Goal: Find specific page/section: Find specific page/section

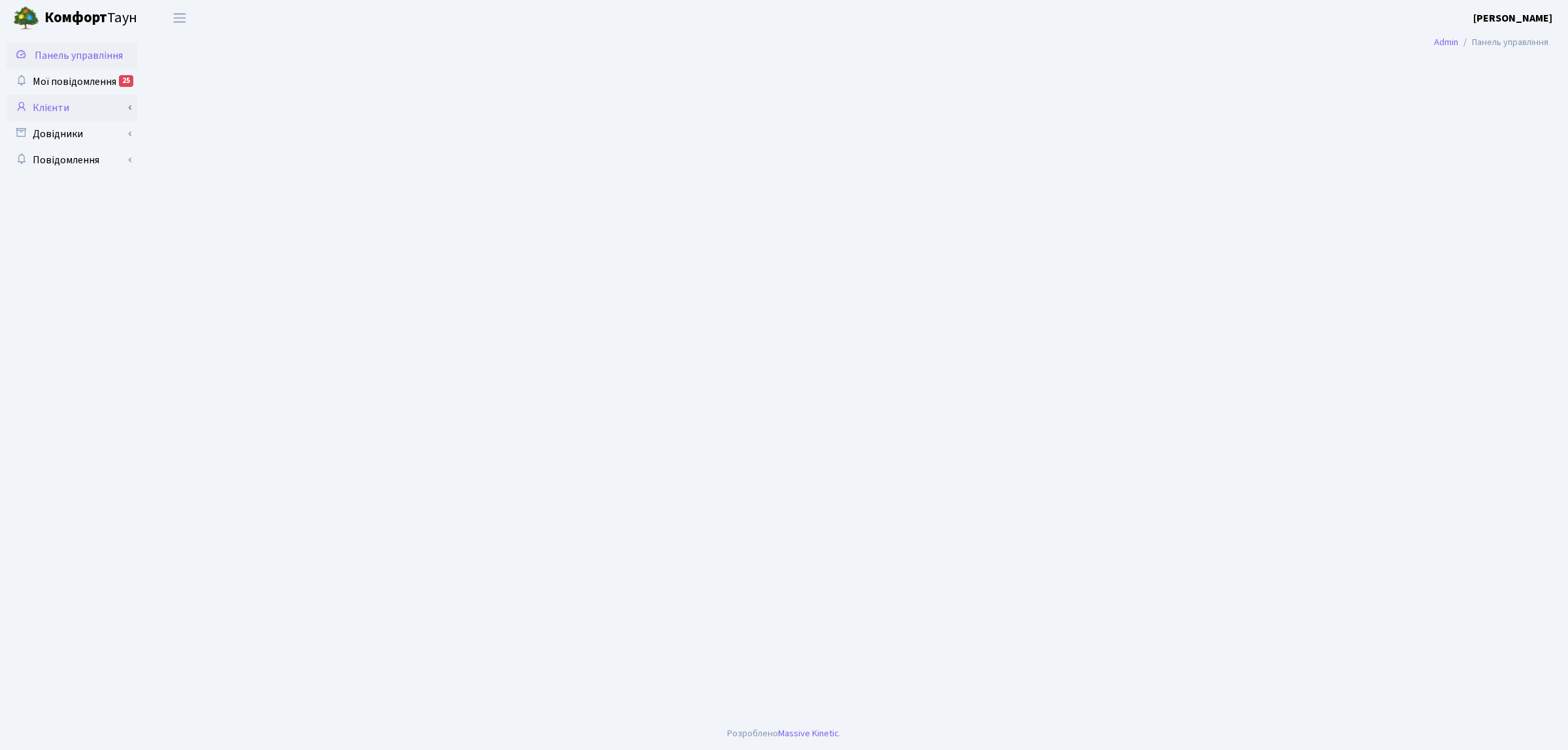
click at [65, 102] on link "Клієнти" at bounding box center [72, 108] width 131 height 26
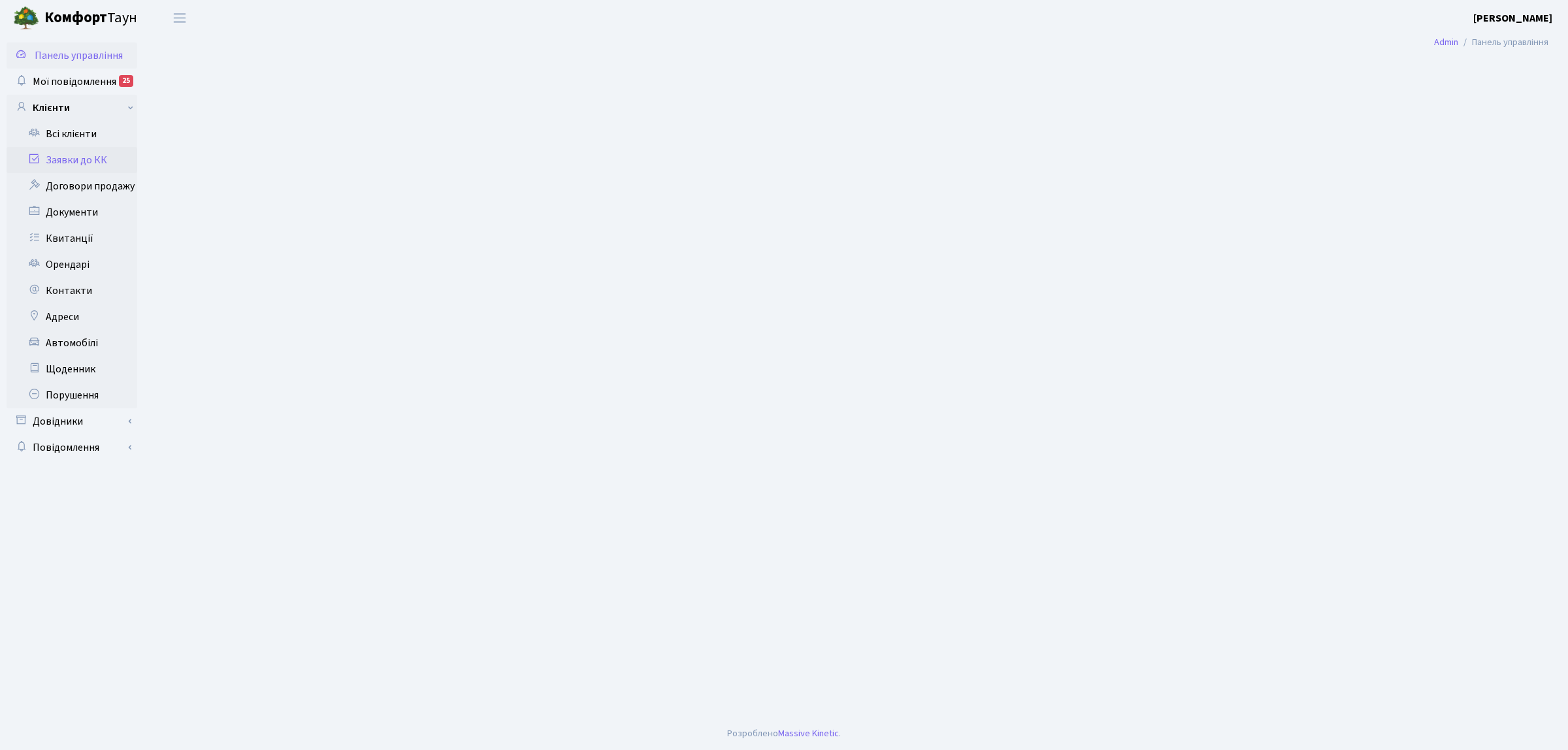
click at [95, 161] on link "Заявки до КК" at bounding box center [72, 160] width 131 height 26
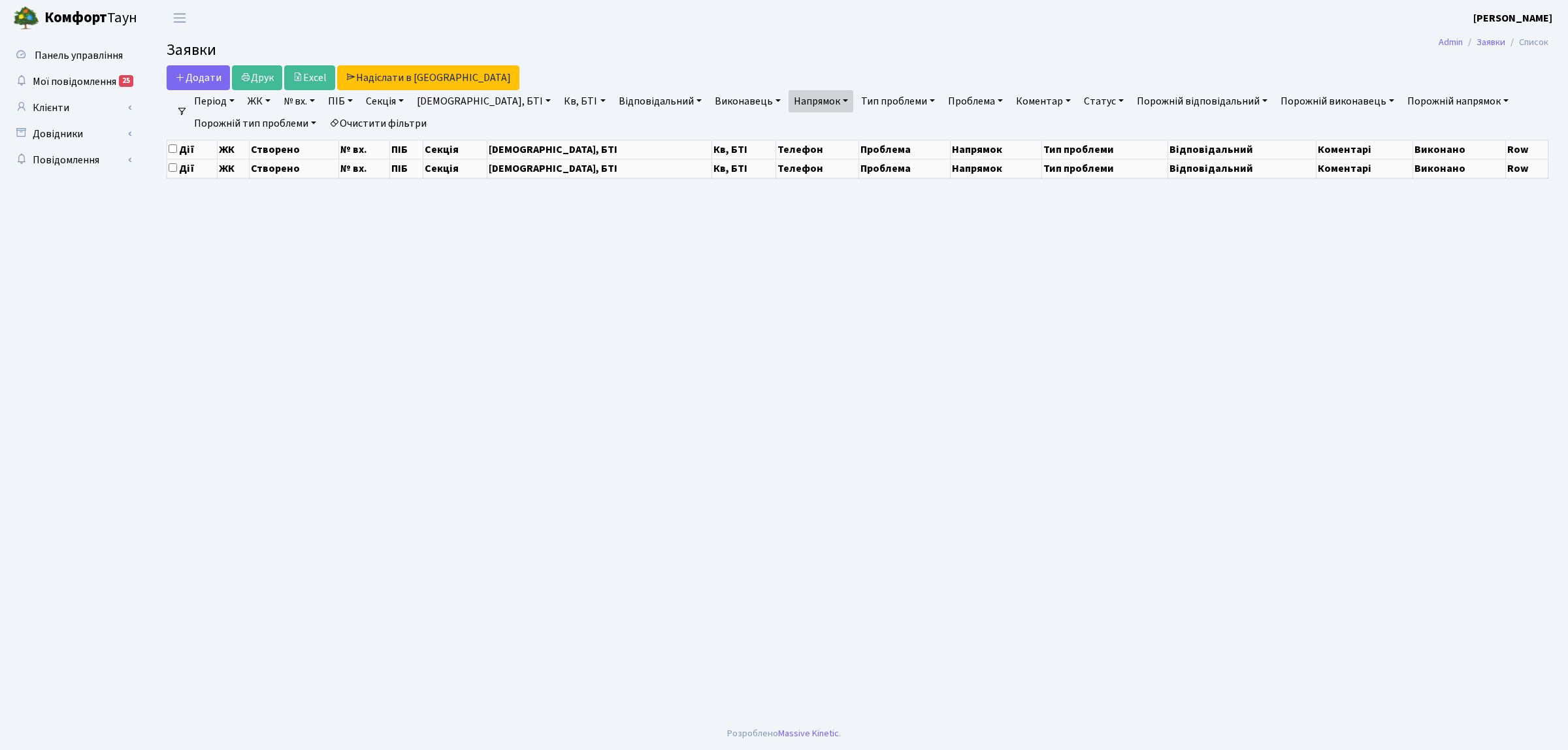
select select "25"
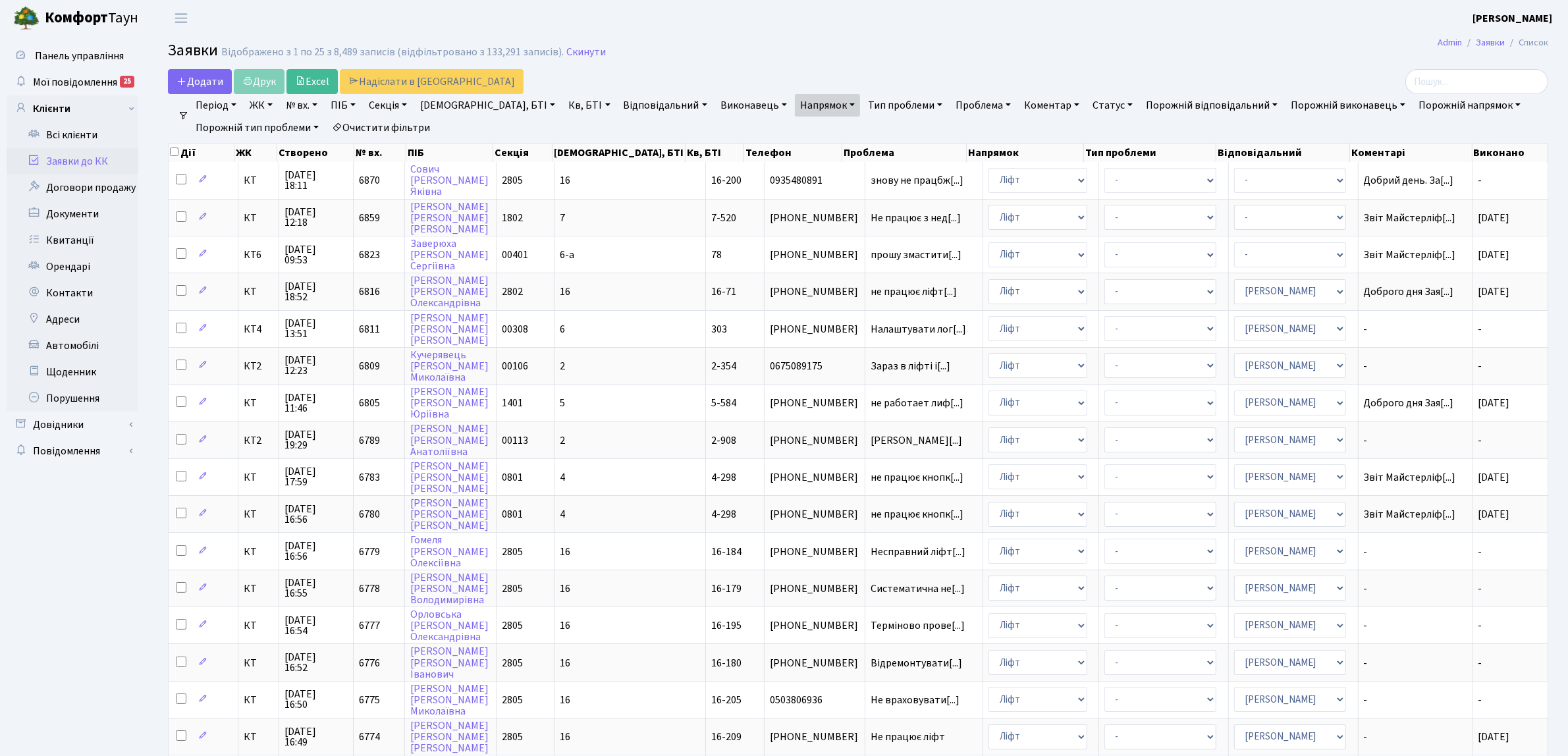
click at [398, 132] on link "Очистити фільтри" at bounding box center [381, 128] width 109 height 22
